Goal: Find contact information: Find contact information

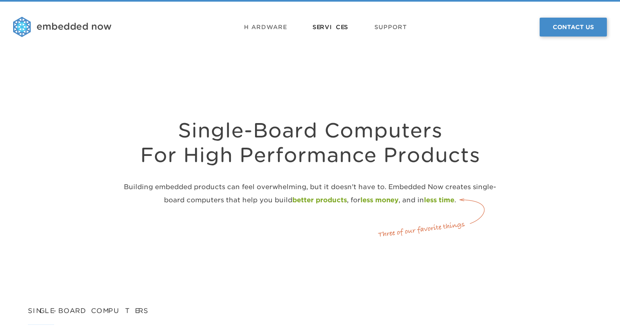
click at [332, 30] on link "Services" at bounding box center [330, 27] width 36 height 25
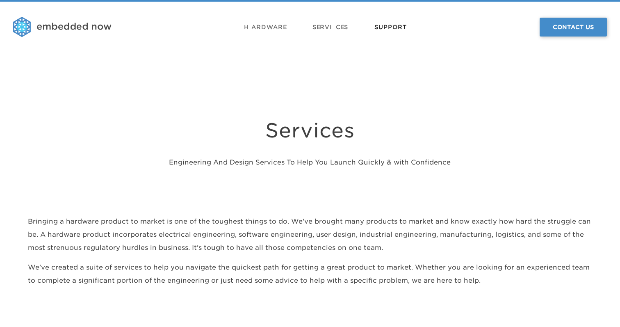
click at [396, 27] on link "Support" at bounding box center [390, 27] width 33 height 25
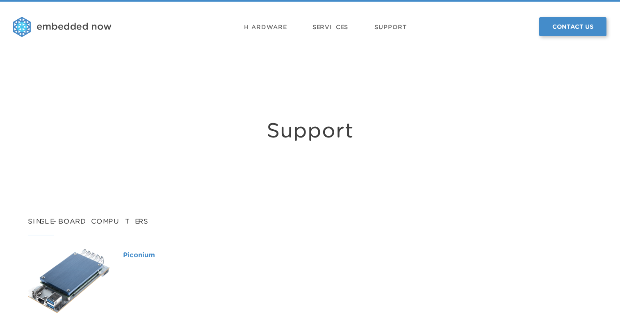
click at [558, 32] on link "Contact Us" at bounding box center [572, 26] width 67 height 19
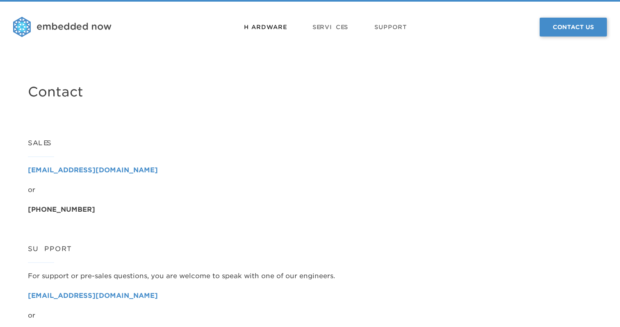
click at [258, 30] on link "Hardware" at bounding box center [265, 27] width 42 height 25
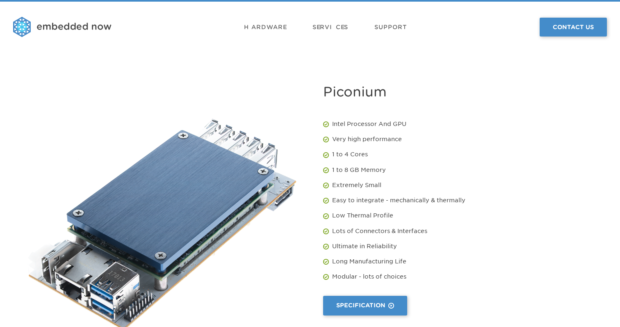
click at [54, 23] on img at bounding box center [62, 27] width 98 height 21
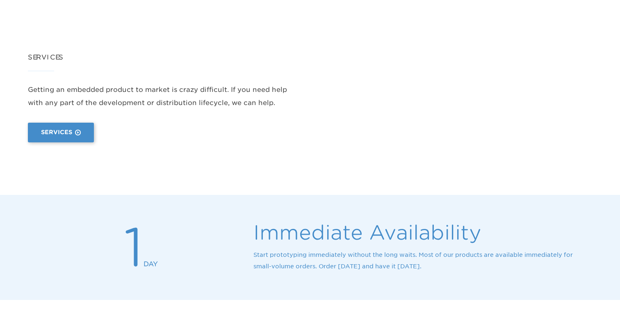
scroll to position [1154, 0]
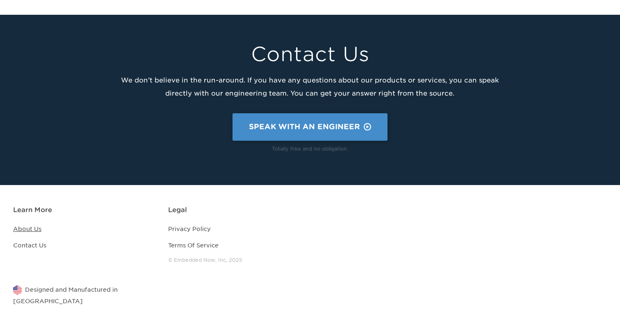
click at [30, 231] on link "About Us" at bounding box center [27, 229] width 28 height 7
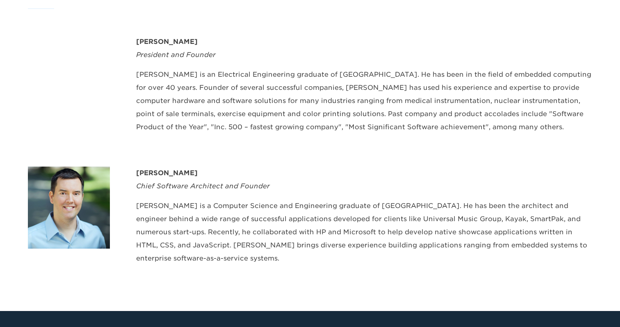
scroll to position [328, 0]
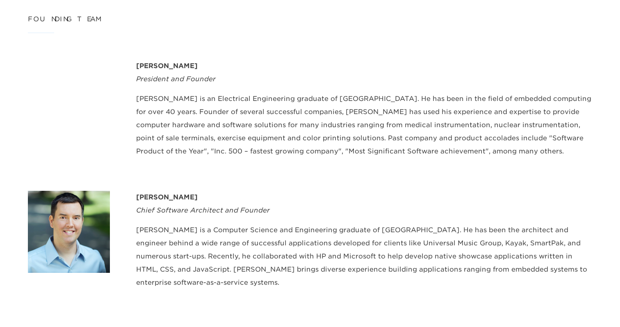
click at [143, 66] on div "[PERSON_NAME]" at bounding box center [364, 65] width 456 height 13
copy div "[PERSON_NAME]"
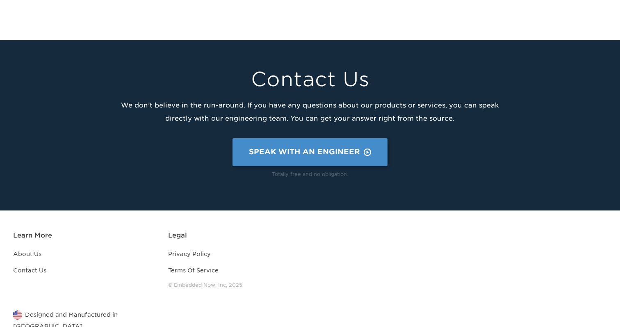
scroll to position [636, 0]
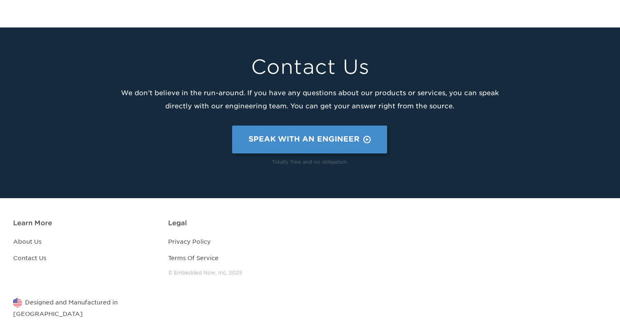
click at [284, 125] on link "Speak With An Engineer" at bounding box center [309, 138] width 155 height 27
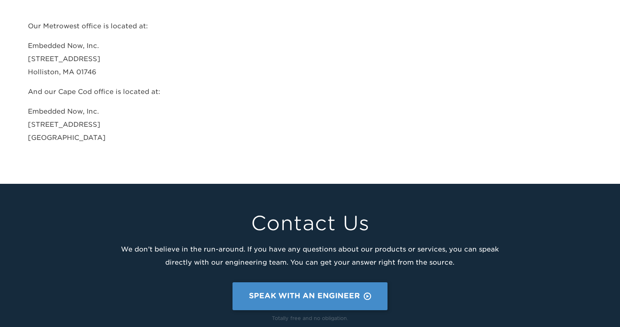
scroll to position [500, 0]
